Goal: Information Seeking & Learning: Learn about a topic

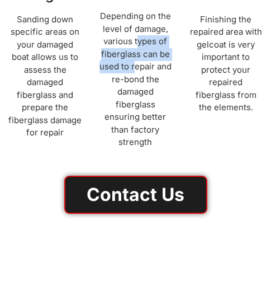
drag, startPoint x: 139, startPoint y: 45, endPoint x: 136, endPoint y: 71, distance: 25.9
click at [136, 71] on p "Depending on the level of damage, various types of fiberglass can be used to re…" at bounding box center [136, 79] width 74 height 139
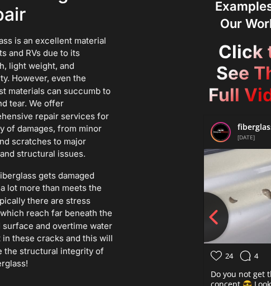
scroll to position [1566, 0]
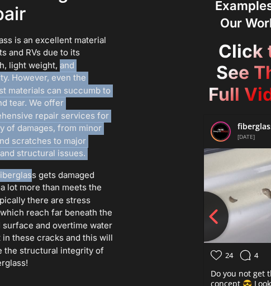
drag, startPoint x: 51, startPoint y: 86, endPoint x: 30, endPoint y: 168, distance: 85.5
click at [30, 168] on div "Understanding Boat Fiberglass Repair Fiberglass is an excellent material for bo…" at bounding box center [42, 131] width 143 height 340
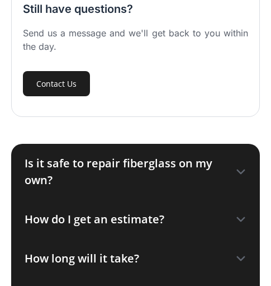
scroll to position [2126, 0]
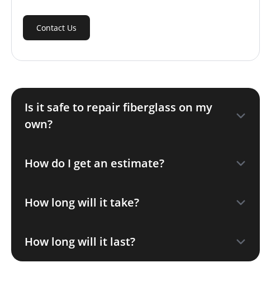
click at [242, 166] on icon at bounding box center [240, 163] width 11 height 11
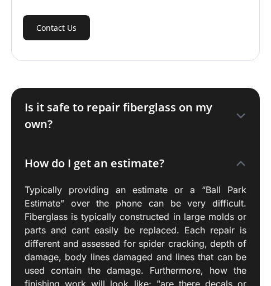
click at [130, 201] on p "Typically providing an estimate or a “Ball Park Estimate” over the phone can be…" at bounding box center [136, 283] width 222 height 201
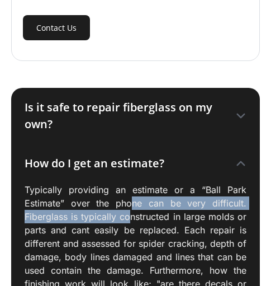
drag, startPoint x: 129, startPoint y: 200, endPoint x: 136, endPoint y: 233, distance: 34.3
click at [133, 230] on p "Typically providing an estimate or a “Ball Park Estimate” over the phone can be…" at bounding box center [136, 283] width 222 height 201
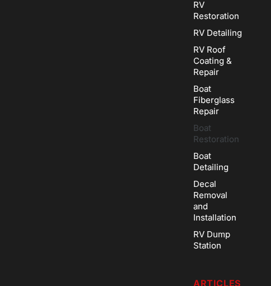
scroll to position [3021, 0]
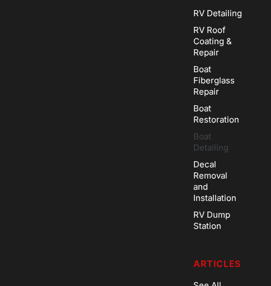
click at [202, 128] on link "Boat Detailing" at bounding box center [218, 142] width 49 height 28
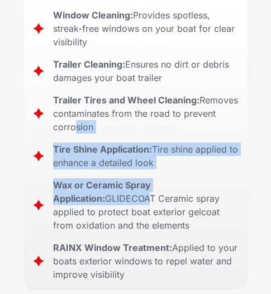
drag, startPoint x: 102, startPoint y: 120, endPoint x: 99, endPoint y: 140, distance: 20.9
click at [99, 140] on div "Full Exterior Foam Soak: Removes dirt and grime for a clean boat Window Cleanin…" at bounding box center [136, 127] width 206 height 309
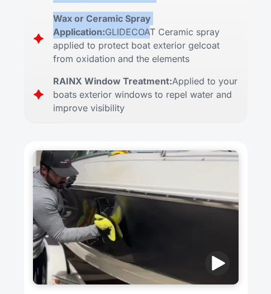
scroll to position [727, 0]
